Goal: Check status: Check status

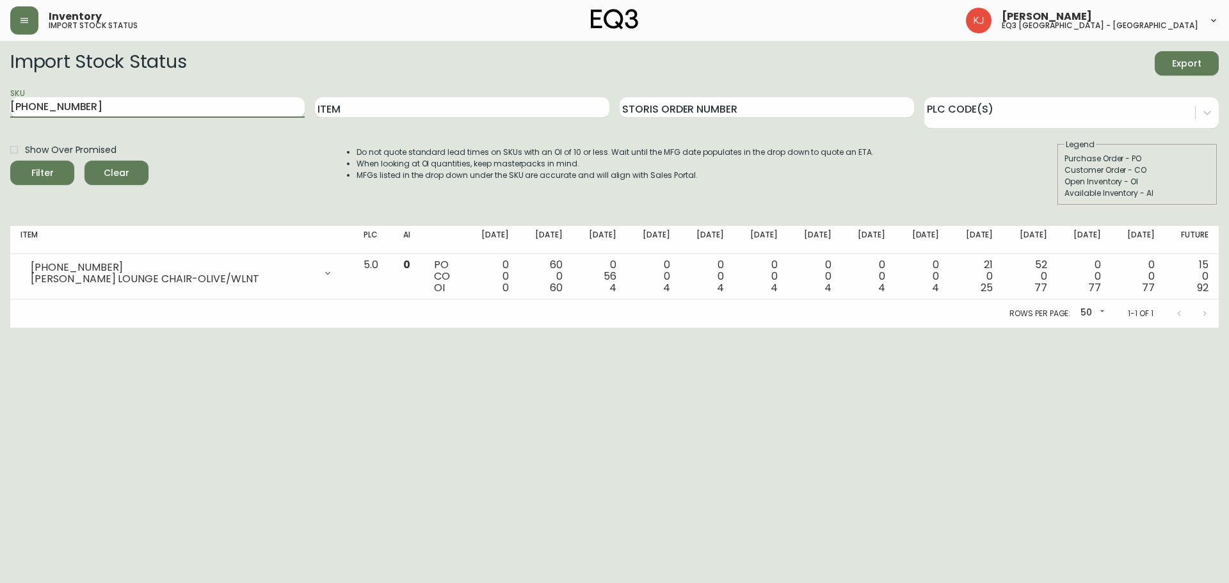
click at [150, 99] on input "[PHONE_NUMBER]" at bounding box center [157, 107] width 294 height 20
type input "3"
click at [10, 161] on button "Filter" at bounding box center [42, 173] width 64 height 24
click at [111, 113] on input "[PHONE_NUMBER]" at bounding box center [157, 107] width 294 height 20
type input "3"
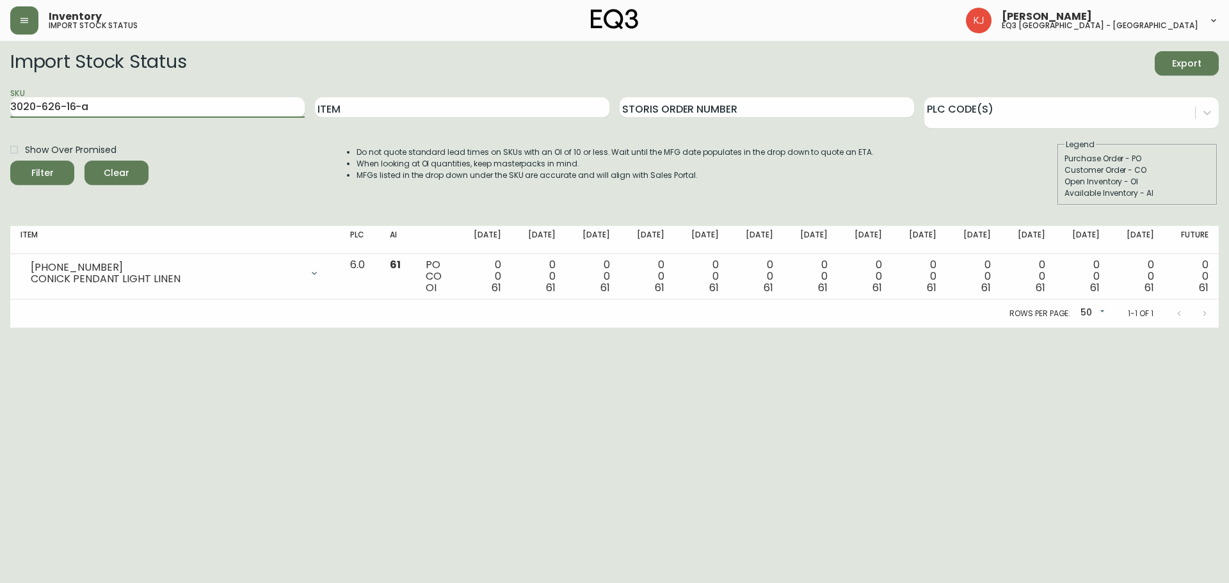
click at [10, 161] on button "Filter" at bounding box center [42, 173] width 64 height 24
type input "3020-630-16-b"
click at [10, 161] on button "Filter" at bounding box center [42, 173] width 64 height 24
